Goal: Task Accomplishment & Management: Use online tool/utility

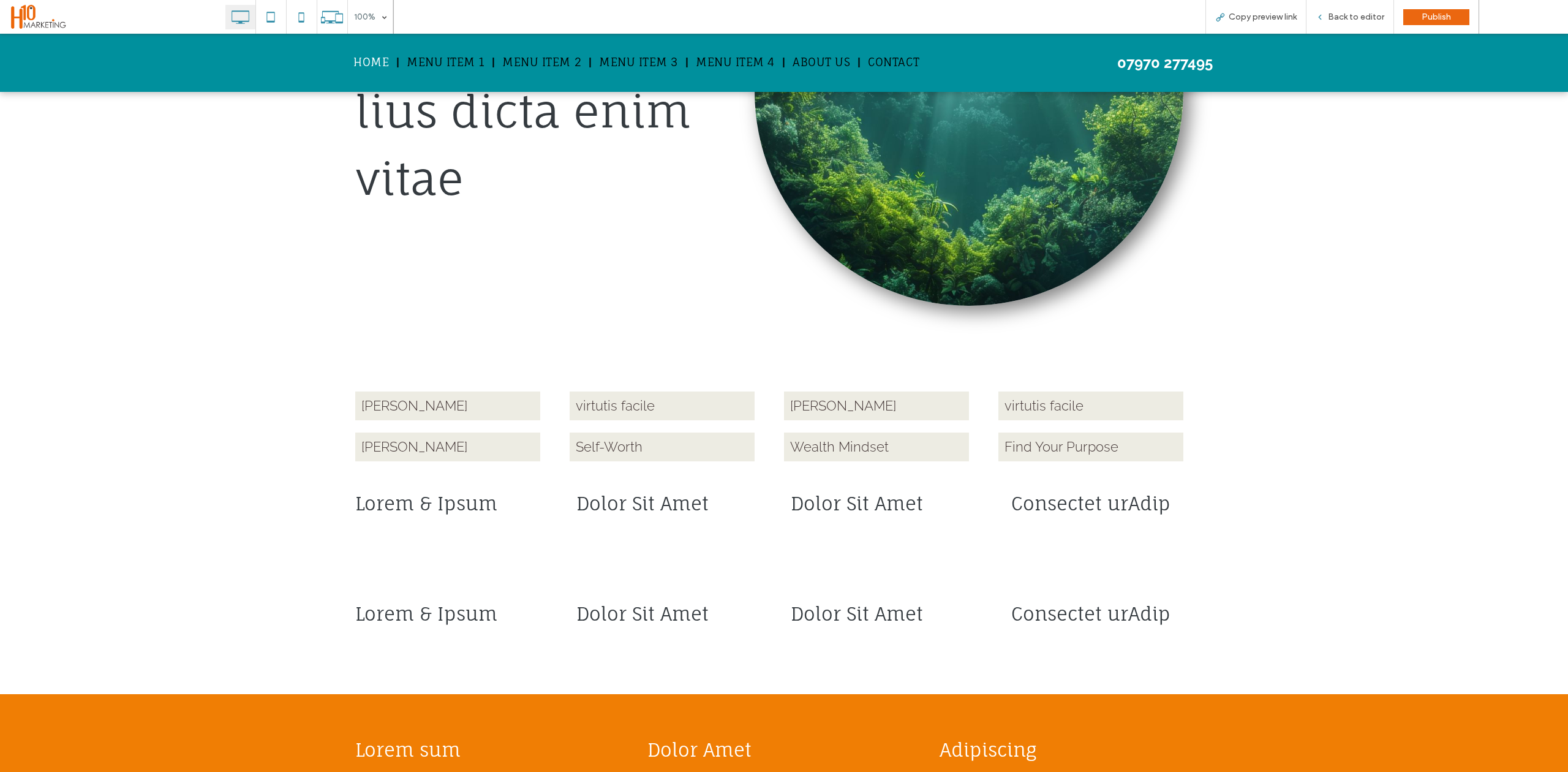
scroll to position [546, 0]
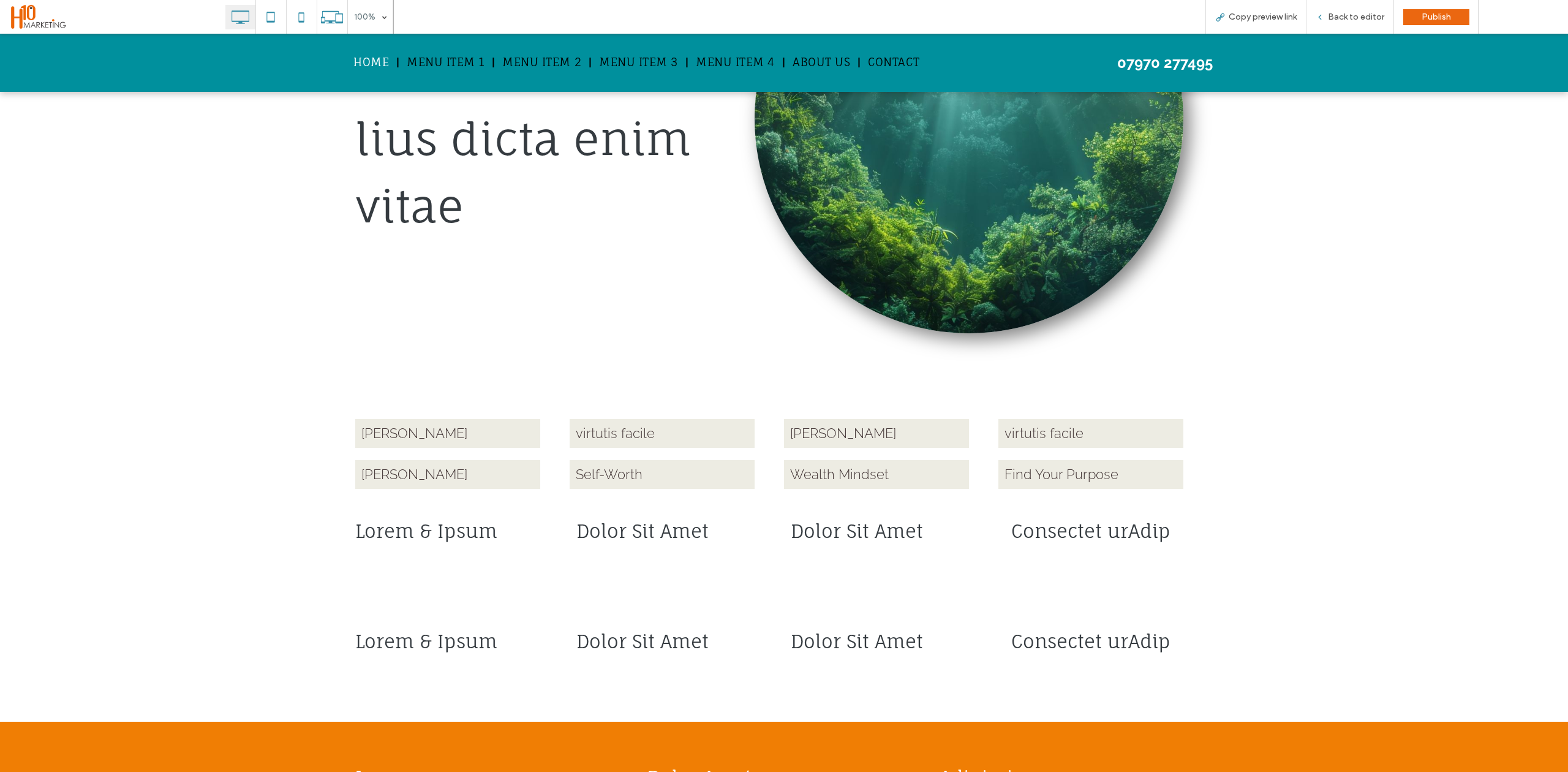
click at [163, 65] on div "Home Menu Item 1 Menu Item 2 Menu Item 3 Menu Item 4 About us Contact Click To …" at bounding box center [784, 63] width 1568 height 58
drag, startPoint x: 1356, startPoint y: 17, endPoint x: 550, endPoint y: 13, distance: 806.0
click at [1356, 16] on span "Back to editor" at bounding box center [1355, 17] width 56 height 10
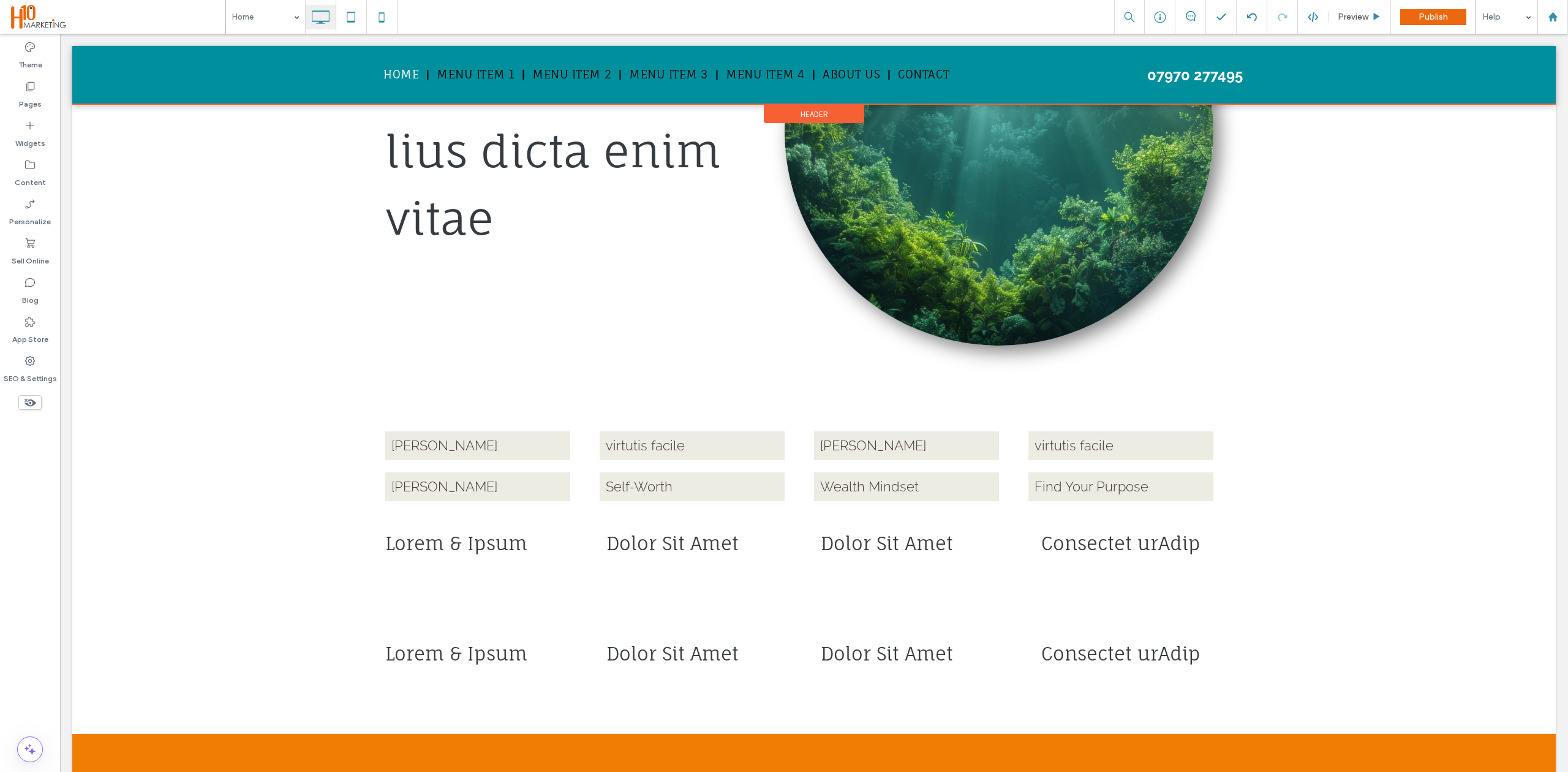
click at [300, 79] on div at bounding box center [814, 75] width 1483 height 58
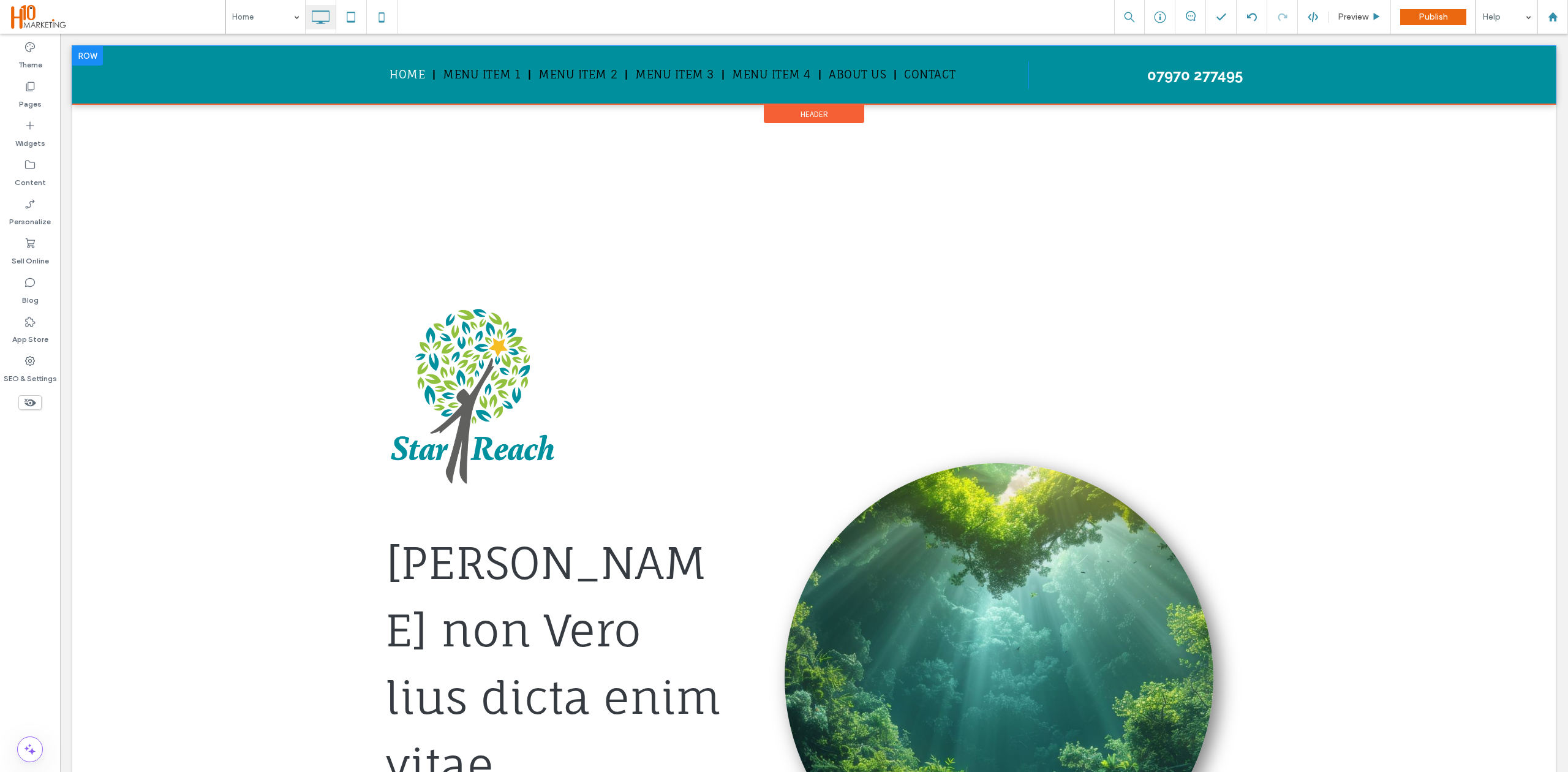
click at [221, 79] on div "Home Menu Item 1 Menu Item 2 Menu Item 3 Menu Item 4 About us Contact Click To …" at bounding box center [814, 75] width 1483 height 58
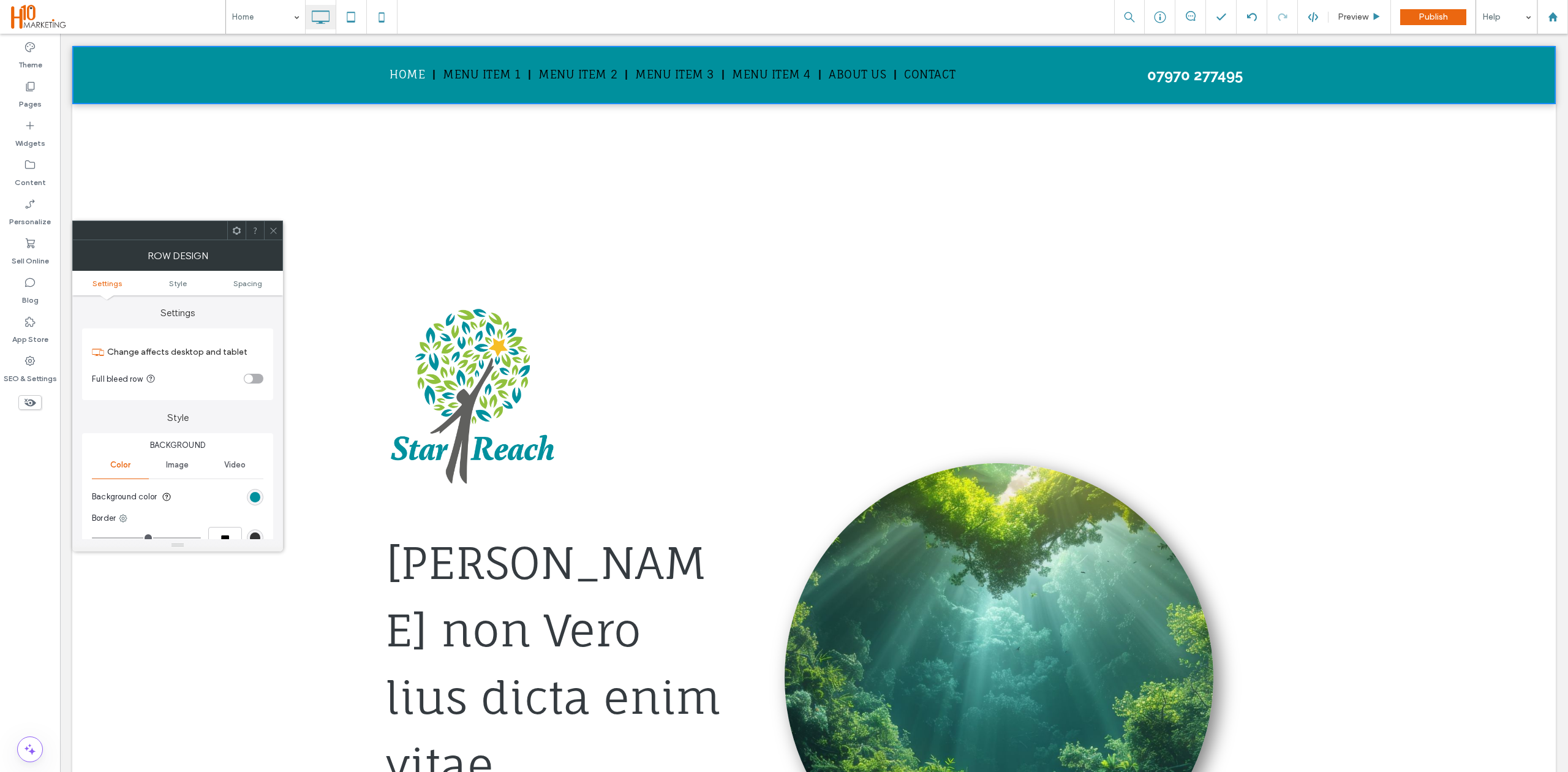
click at [257, 504] on div "rgb(0, 144, 157)" at bounding box center [255, 497] width 17 height 17
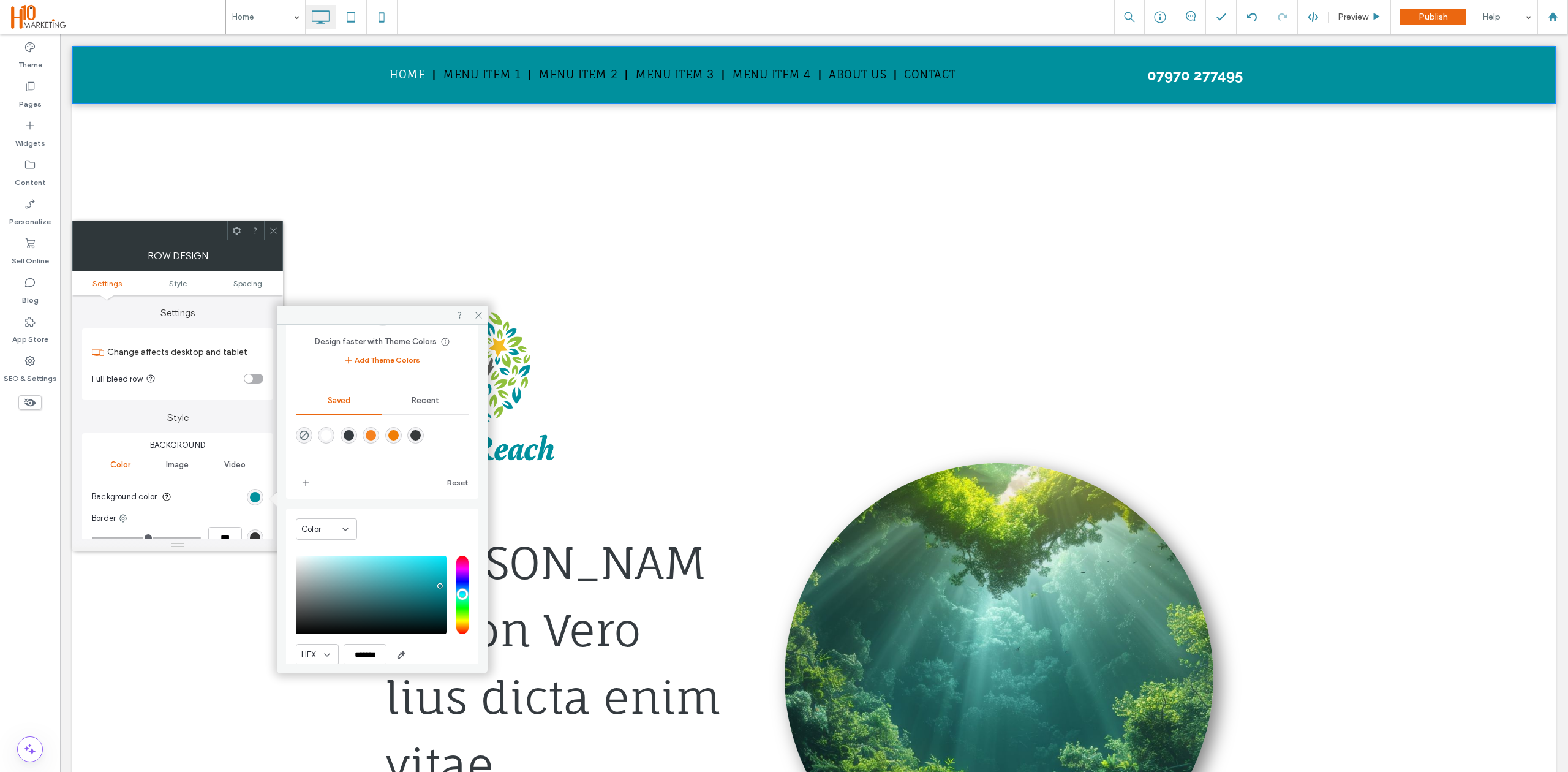
scroll to position [102, 0]
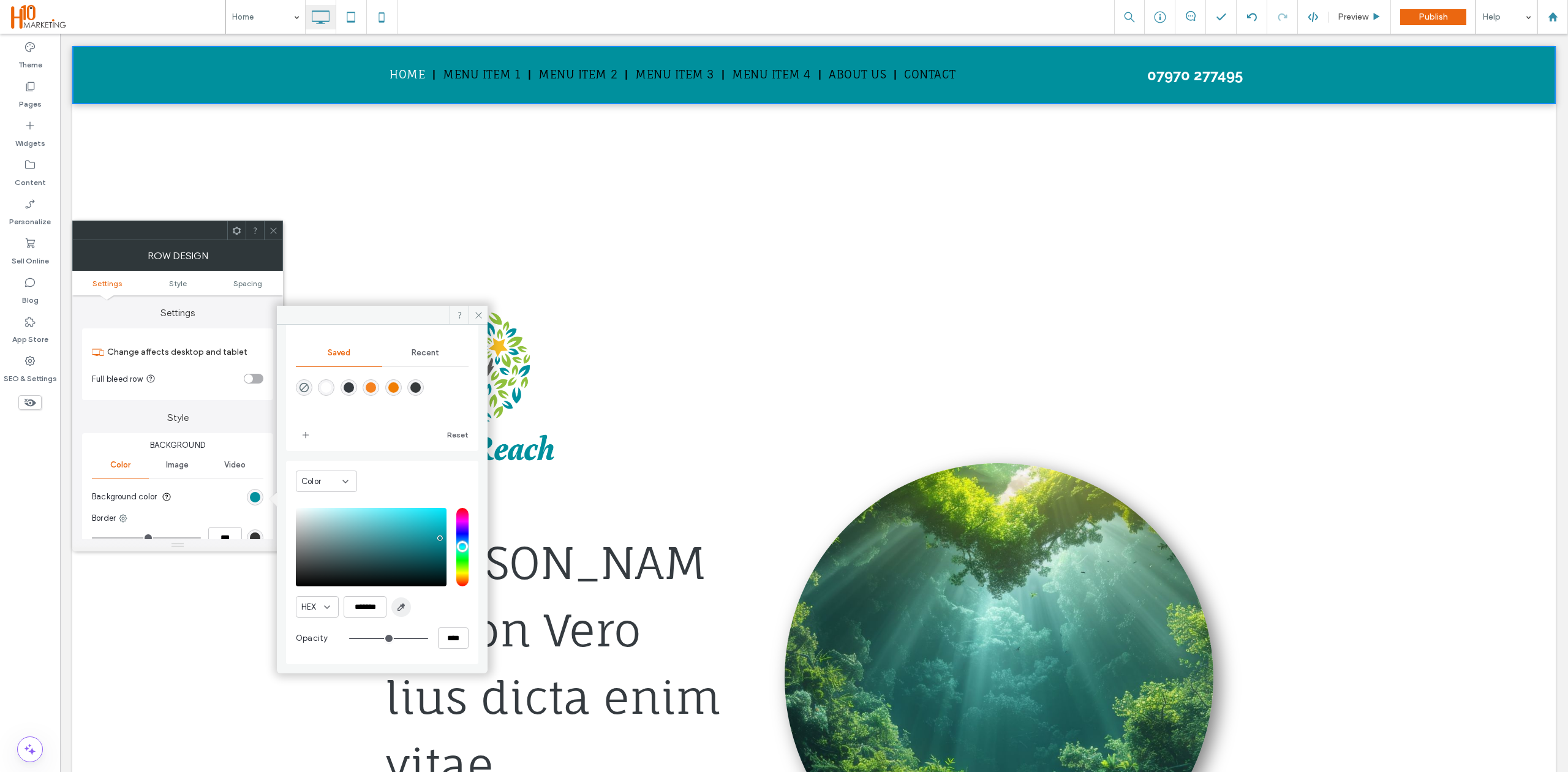
click at [403, 612] on icon "button" at bounding box center [401, 607] width 10 height 10
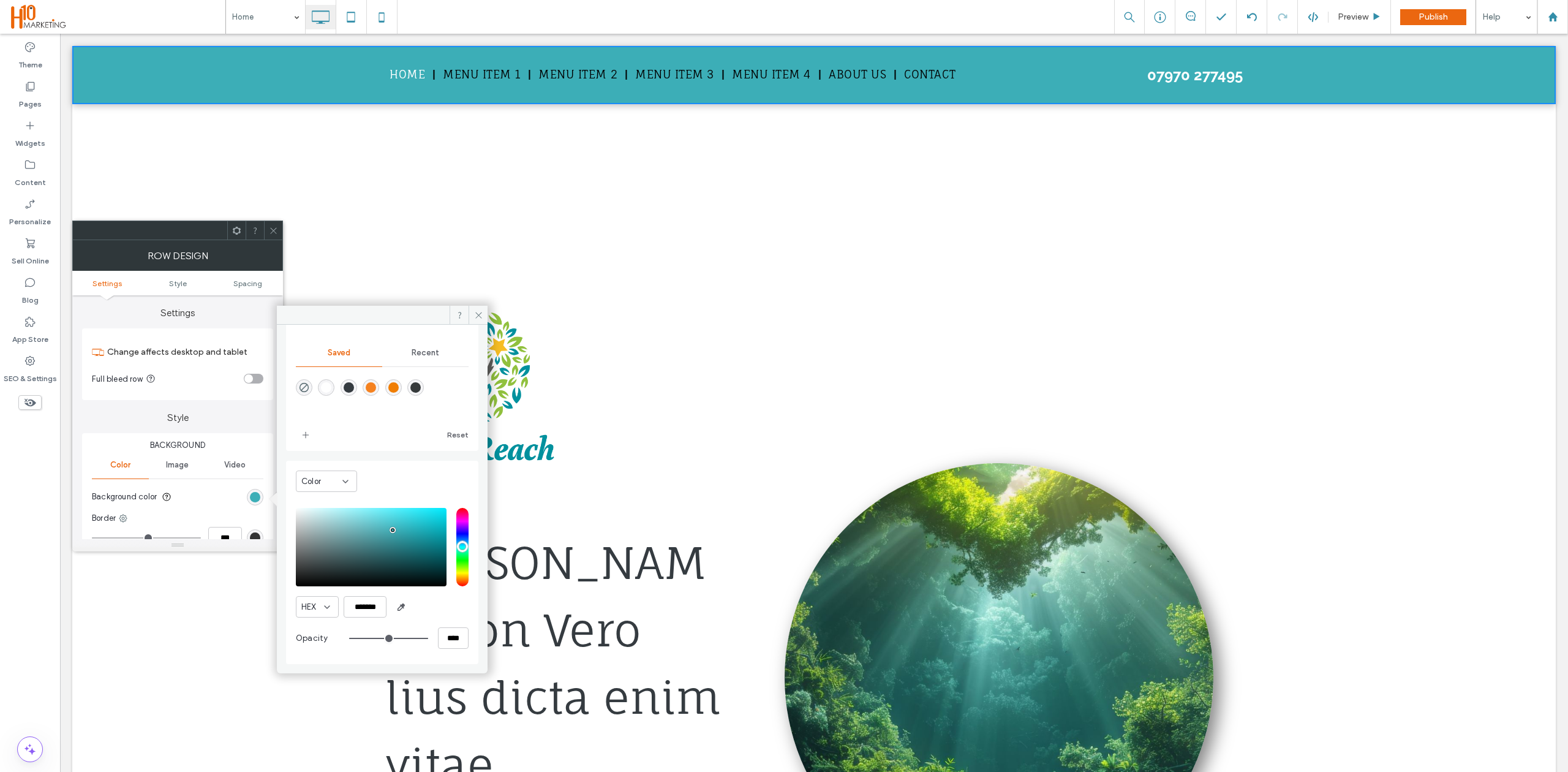
drag, startPoint x: 402, startPoint y: 527, endPoint x: 393, endPoint y: 530, distance: 9.5
click at [393, 530] on div "pointer" at bounding box center [393, 530] width 4 height 4
click at [385, 532] on div "pointer" at bounding box center [385, 532] width 4 height 4
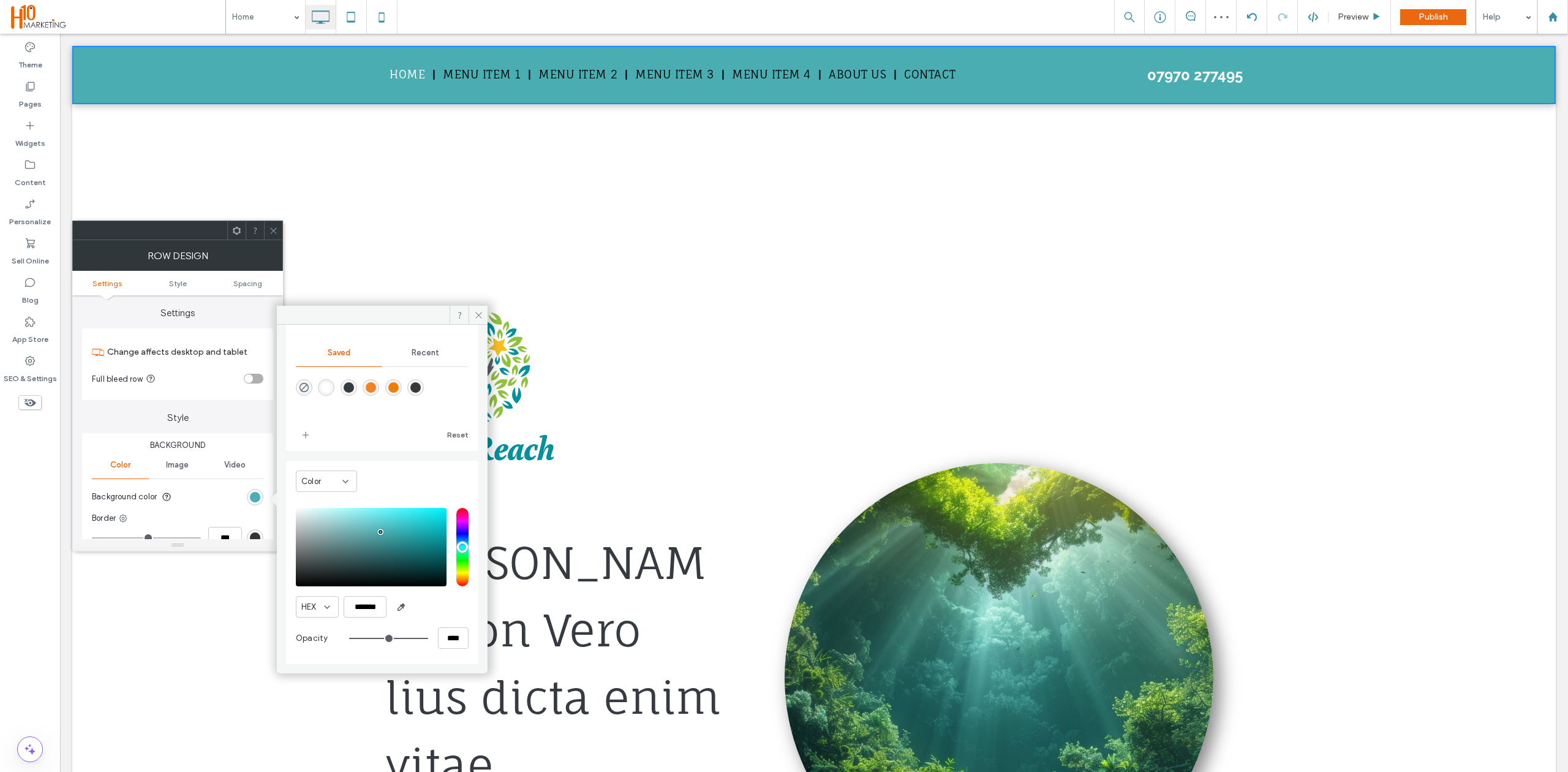
click at [381, 533] on div "pointer" at bounding box center [380, 532] width 4 height 4
type input "*******"
drag, startPoint x: 720, startPoint y: 209, endPoint x: 479, endPoint y: 255, distance: 245.4
click at [722, 208] on div "Click To Paste" at bounding box center [814, 232] width 857 height 61
